Goal: Task Accomplishment & Management: Complete application form

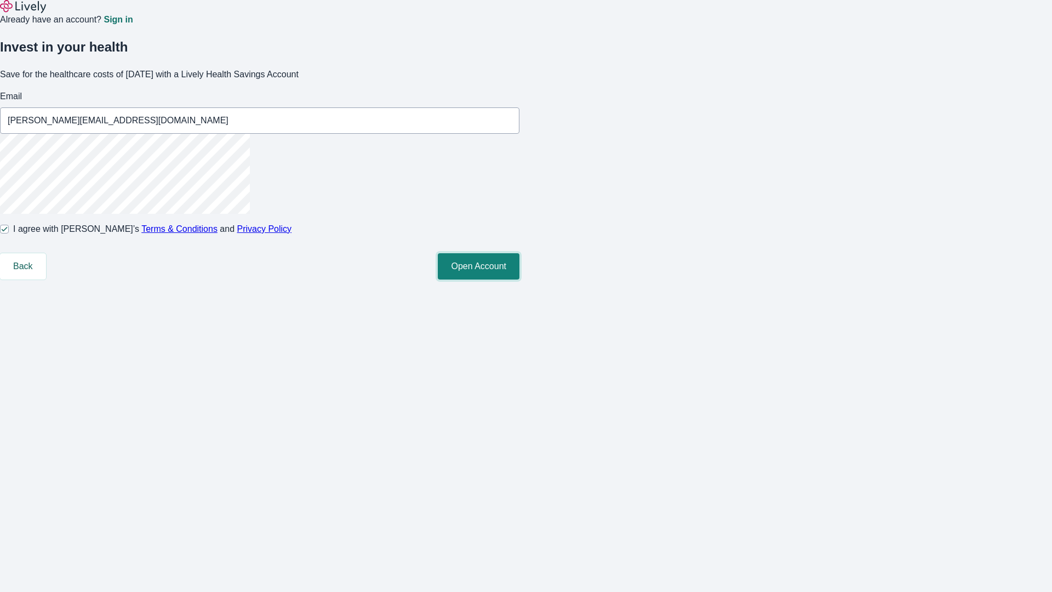
click at [519, 279] on button "Open Account" at bounding box center [479, 266] width 82 height 26
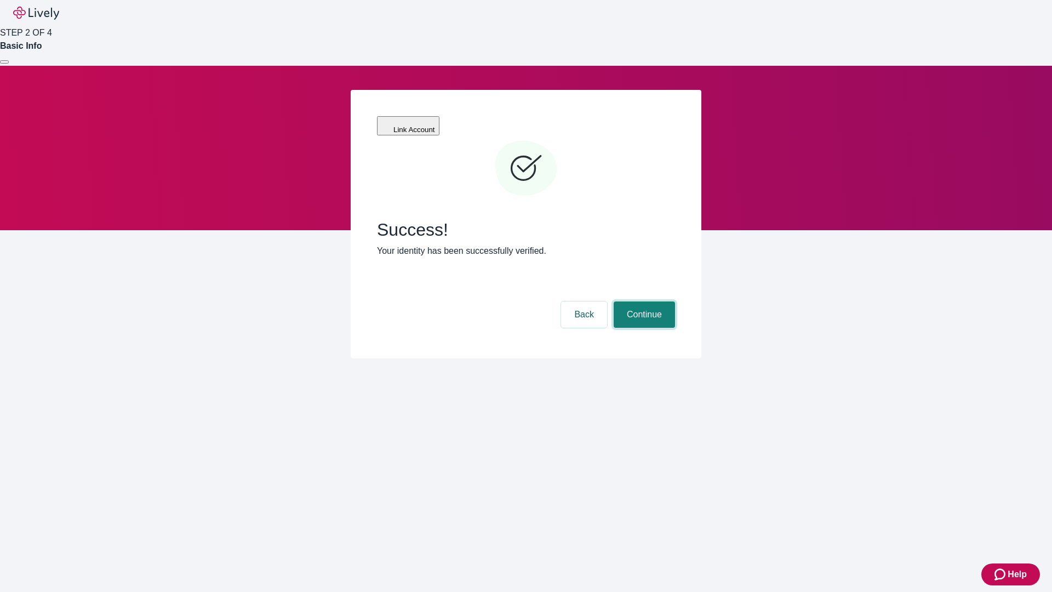
click at [643, 301] on button "Continue" at bounding box center [644, 314] width 61 height 26
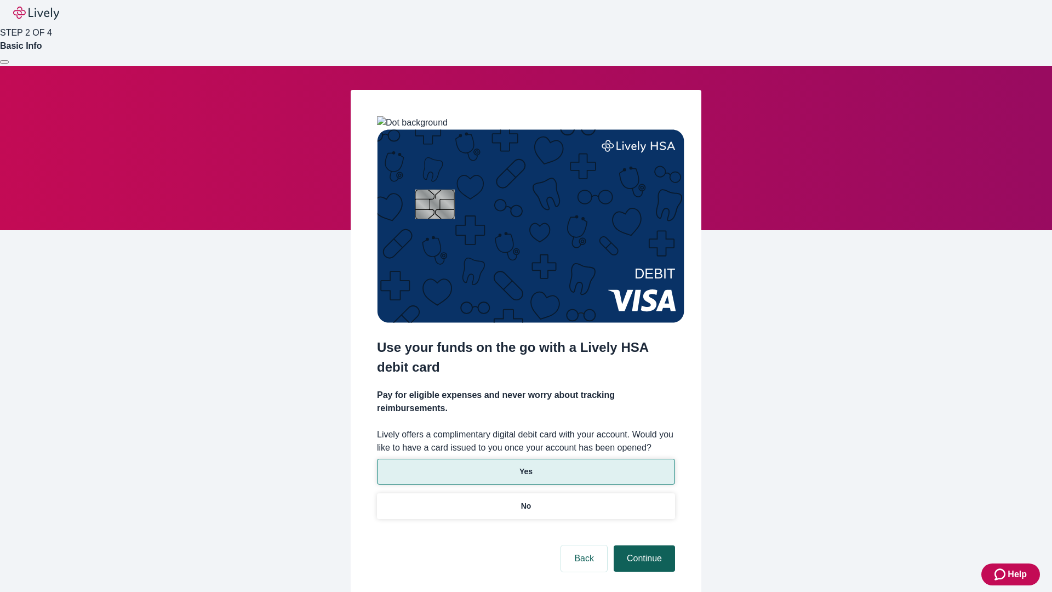
click at [525, 466] on p "Yes" at bounding box center [525, 472] width 13 height 12
click at [643, 545] on button "Continue" at bounding box center [644, 558] width 61 height 26
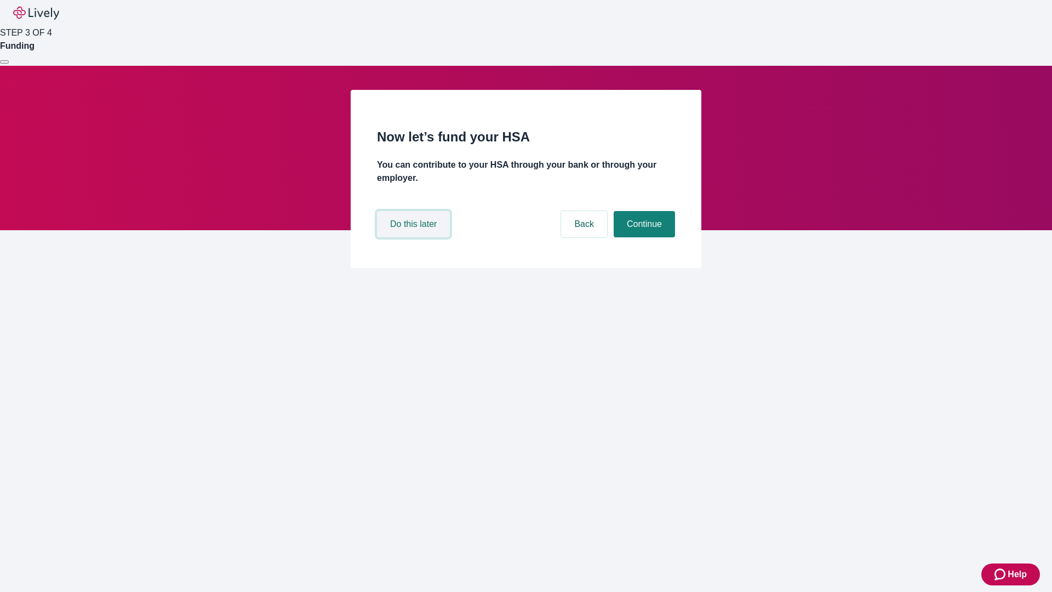
click at [415, 237] on button "Do this later" at bounding box center [413, 224] width 73 height 26
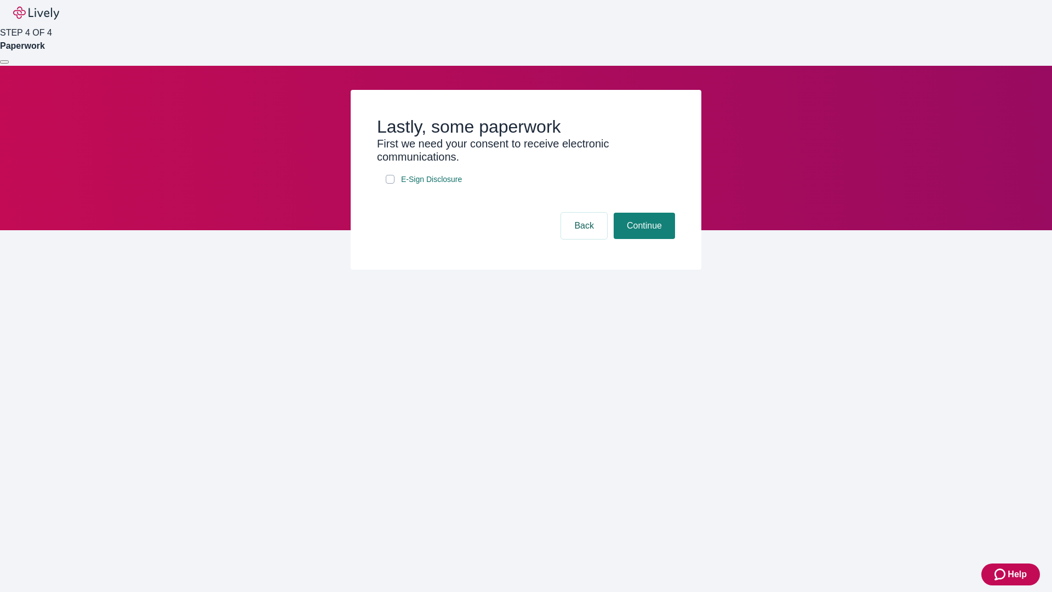
click at [390, 184] on input "E-Sign Disclosure" at bounding box center [390, 179] width 9 height 9
checkbox input "true"
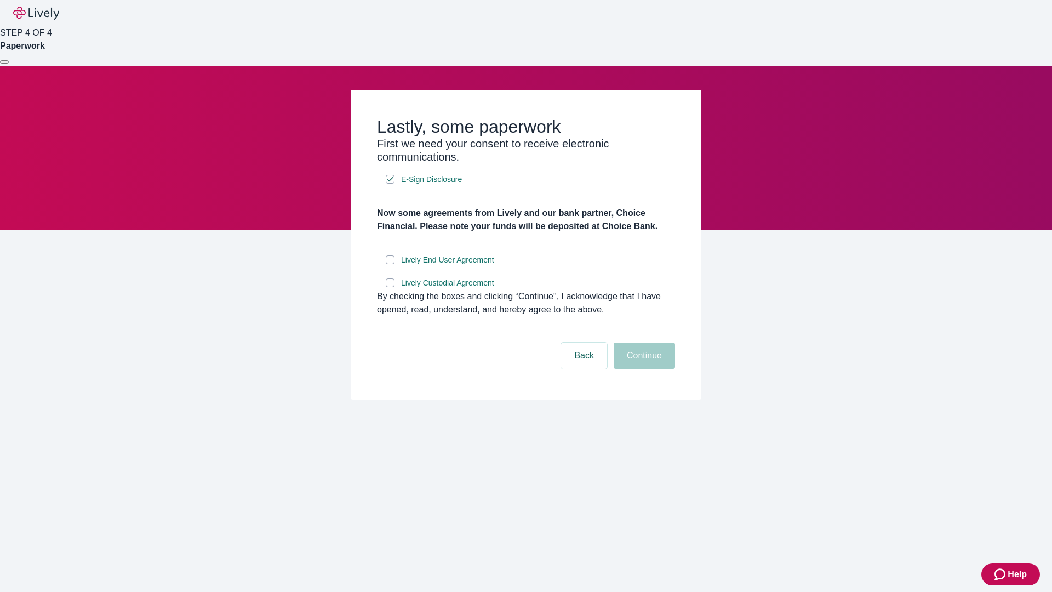
click at [390, 264] on input "Lively End User Agreement" at bounding box center [390, 259] width 9 height 9
checkbox input "true"
click at [390, 287] on input "Lively Custodial Agreement" at bounding box center [390, 282] width 9 height 9
checkbox input "true"
click at [643, 369] on button "Continue" at bounding box center [644, 355] width 61 height 26
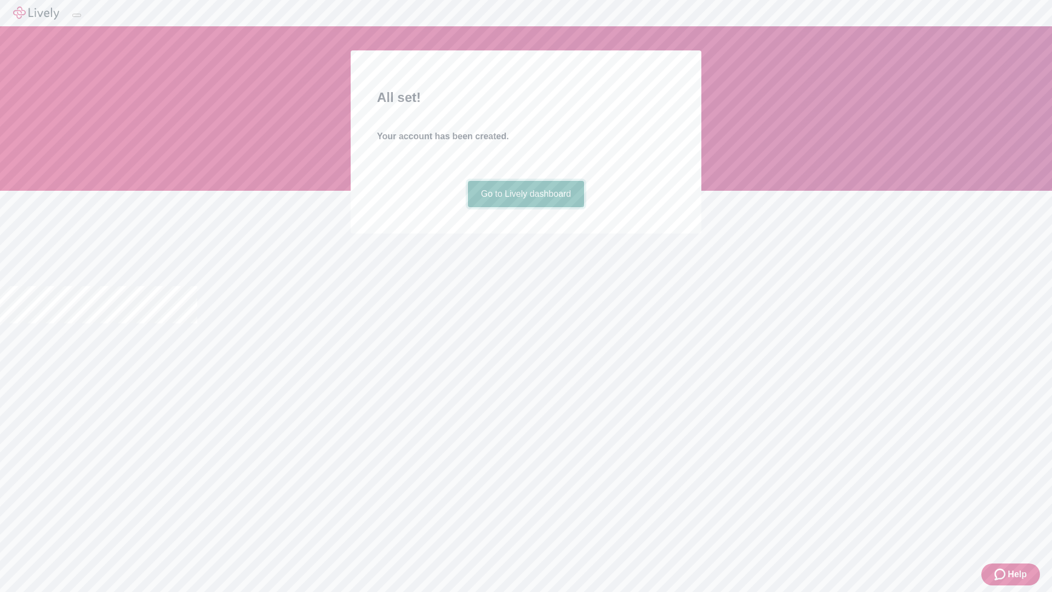
click at [525, 207] on link "Go to Lively dashboard" at bounding box center [526, 194] width 117 height 26
